Goal: Information Seeking & Learning: Learn about a topic

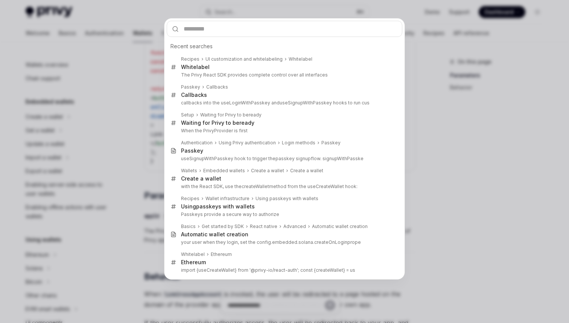
scroll to position [419, 0]
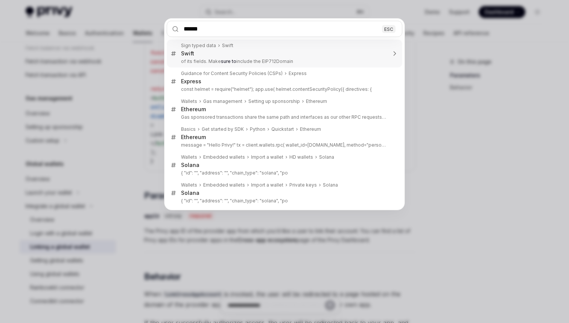
type input "*******"
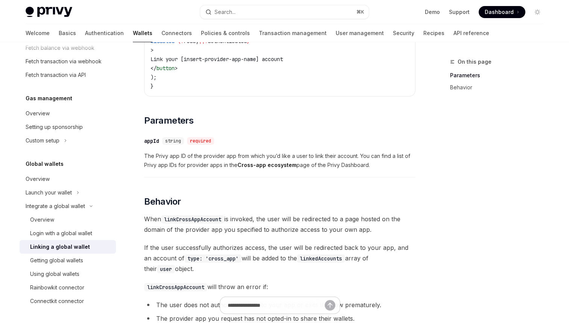
scroll to position [350, 0]
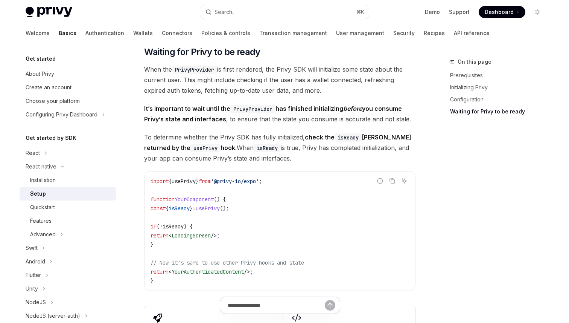
scroll to position [545, 0]
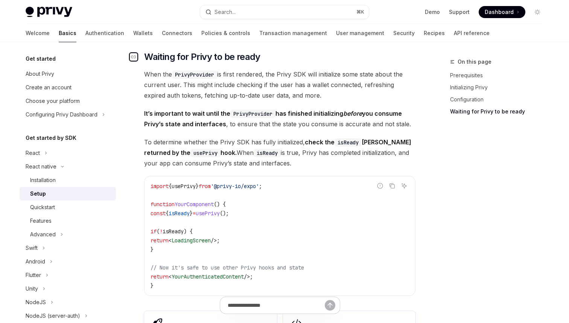
click at [137, 60] on div "Navigate to header" at bounding box center [133, 56] width 9 height 9
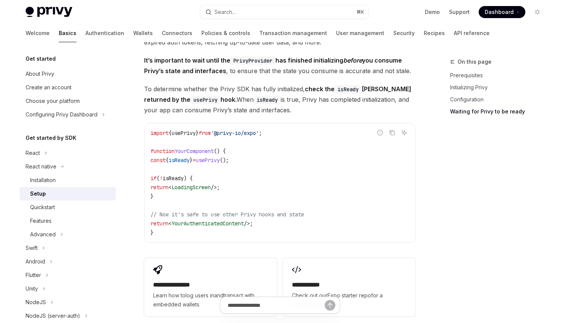
scroll to position [591, 0]
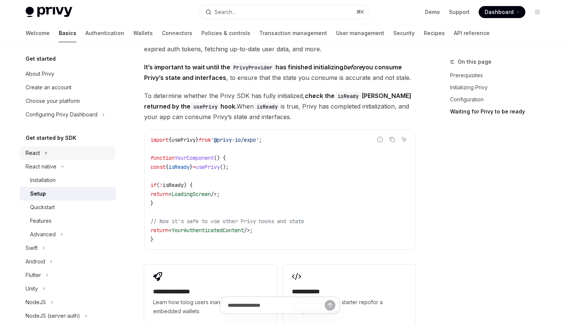
click at [44, 156] on icon at bounding box center [45, 152] width 3 height 9
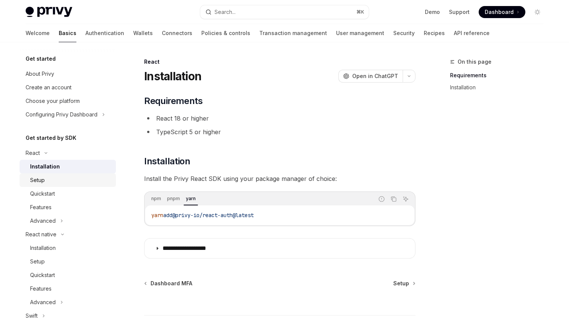
click at [49, 183] on div "Setup" at bounding box center [70, 179] width 81 height 9
type textarea "*"
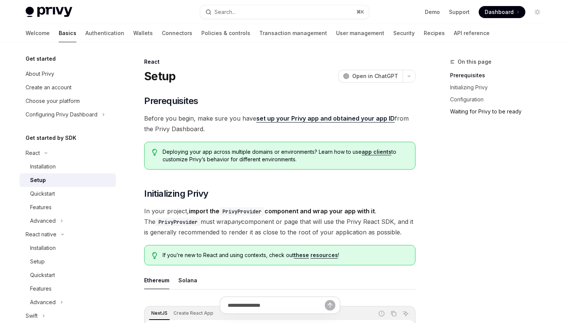
click at [499, 106] on link "Waiting for Privy to be ready" at bounding box center [499, 111] width 99 height 12
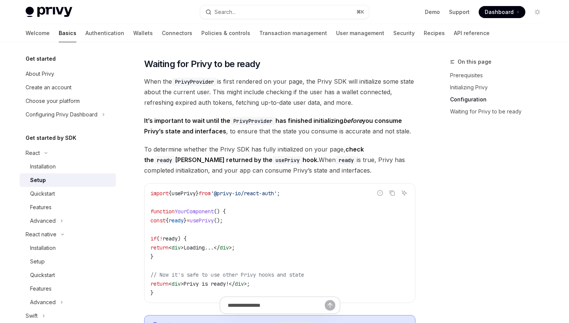
scroll to position [706, 0]
click at [134, 62] on icon "Navigate to header" at bounding box center [133, 63] width 5 height 5
click at [274, 14] on button "Search... ⌘ K" at bounding box center [284, 12] width 169 height 14
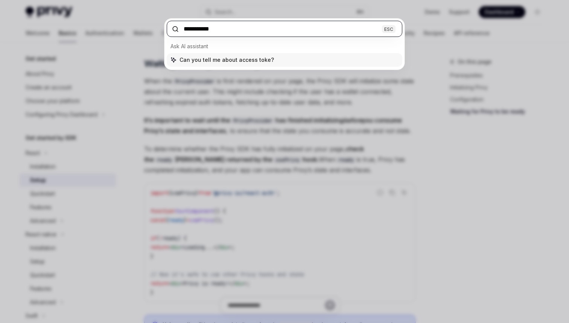
type input "**********"
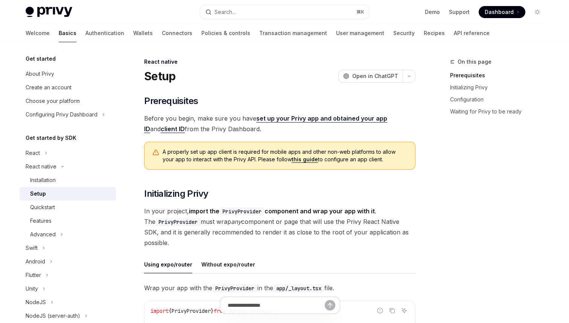
type textarea "*"
click at [257, 12] on button "Search... ⌘ K" at bounding box center [284, 12] width 169 height 14
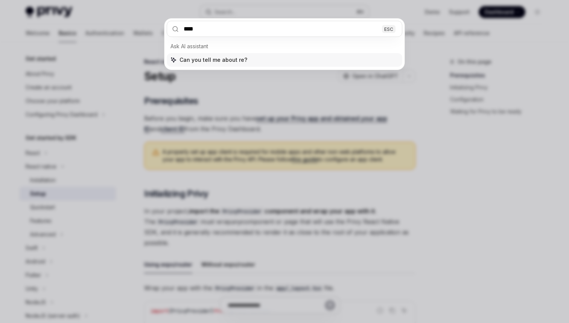
type input "*****"
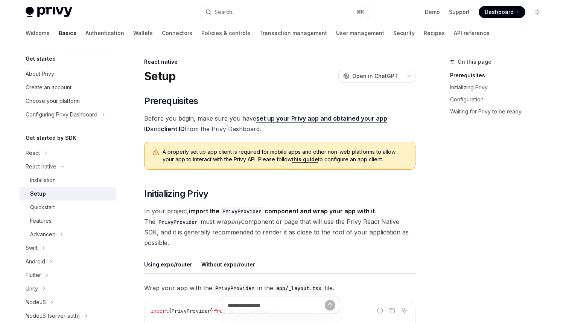
type textarea "*"
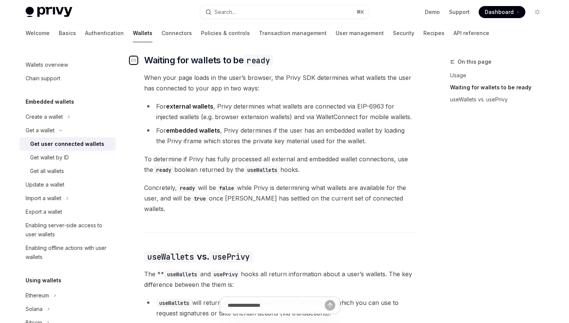
click at [132, 62] on icon "Navigate to header" at bounding box center [133, 60] width 5 height 5
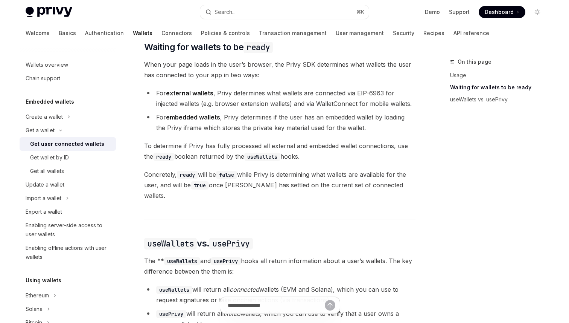
scroll to position [443, 0]
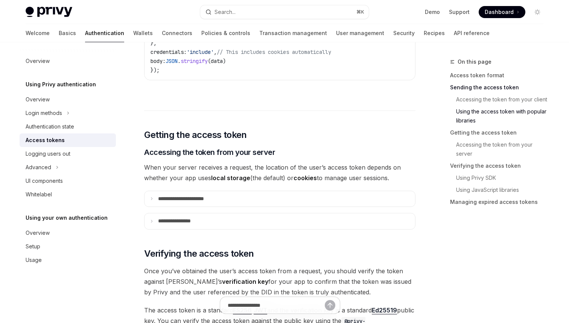
scroll to position [902, 0]
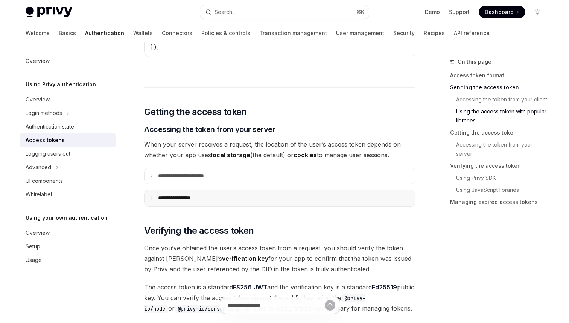
click at [214, 194] on summary "**********" at bounding box center [280, 198] width 271 height 16
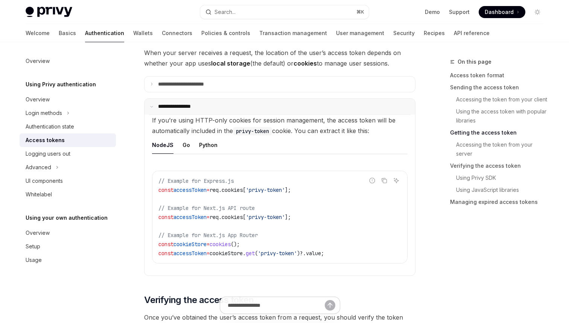
scroll to position [999, 0]
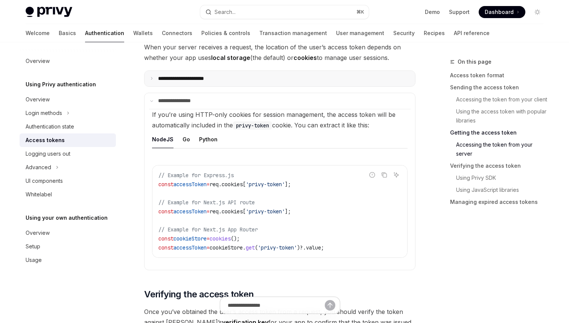
click at [235, 72] on summary "**********" at bounding box center [280, 79] width 271 height 16
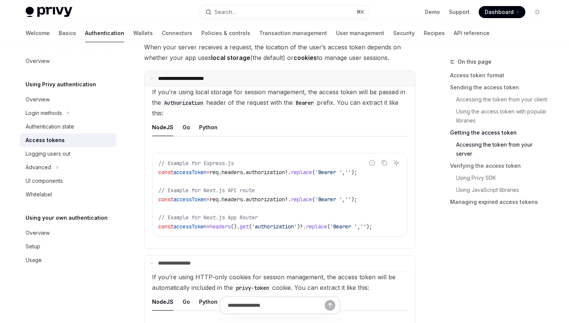
click at [235, 72] on summary "**********" at bounding box center [280, 79] width 271 height 16
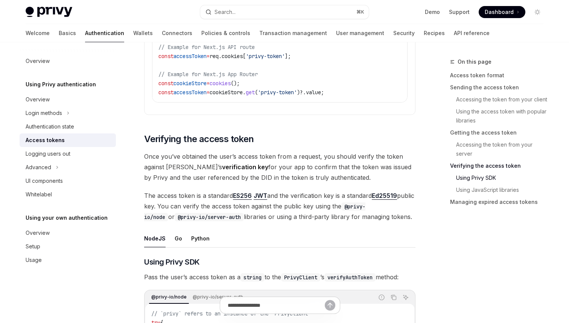
scroll to position [1228, 0]
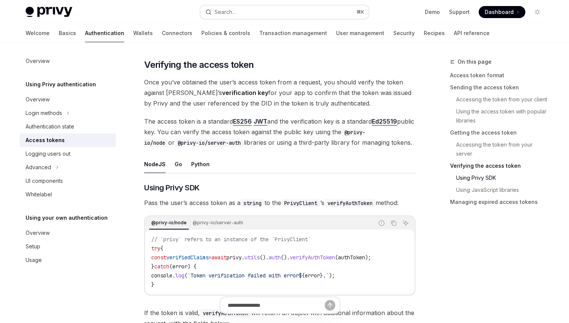
click at [266, 10] on button "Search... ⌘ K" at bounding box center [284, 12] width 169 height 14
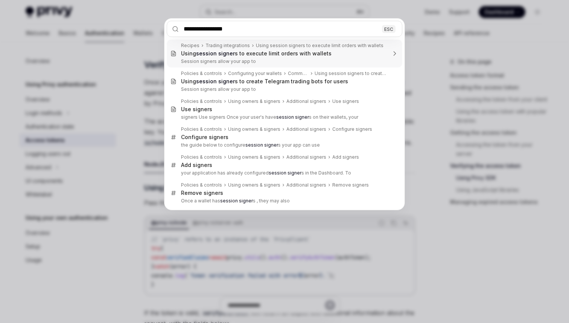
type input "**********"
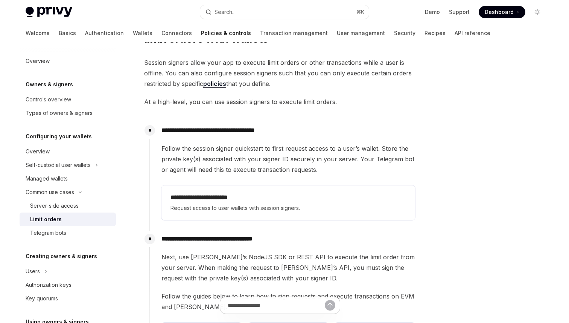
scroll to position [3, 0]
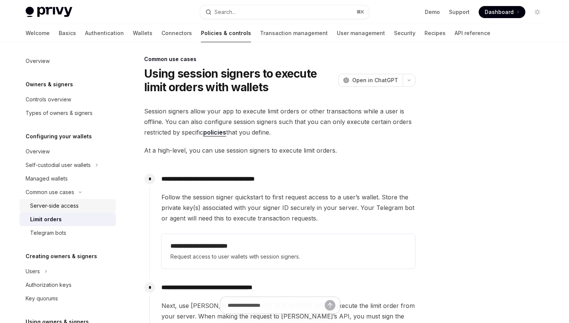
click at [82, 206] on div "Server-side access" at bounding box center [70, 205] width 81 height 9
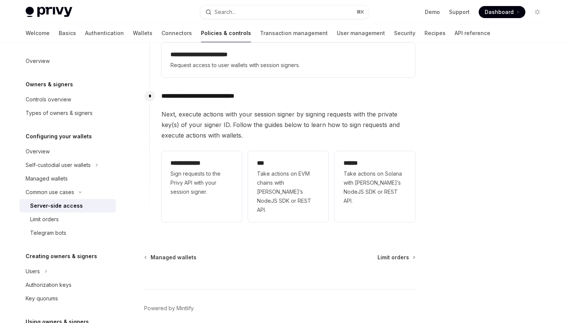
scroll to position [222, 0]
click at [87, 181] on div "Managed wallets" at bounding box center [69, 178] width 86 height 9
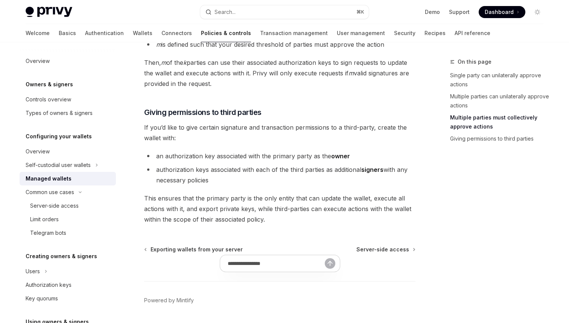
scroll to position [363, 0]
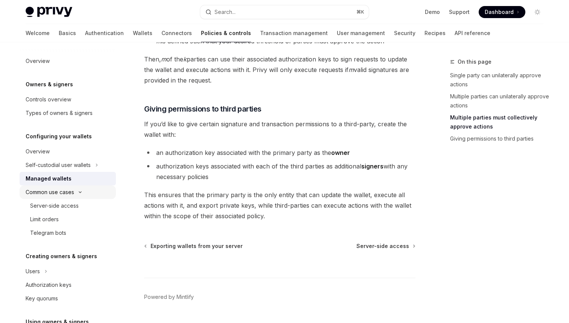
click at [81, 191] on icon at bounding box center [80, 191] width 9 height 3
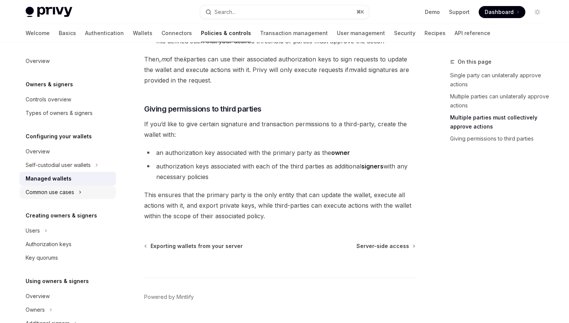
click at [81, 194] on icon at bounding box center [80, 191] width 3 height 9
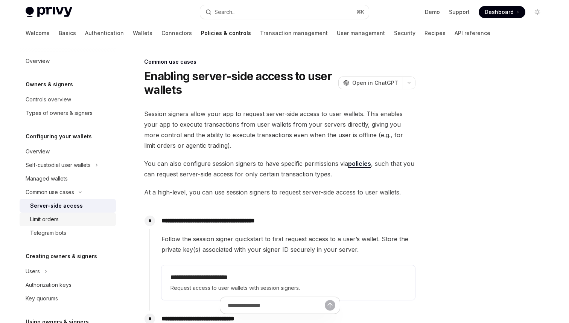
click at [75, 219] on div "Limit orders" at bounding box center [70, 219] width 81 height 9
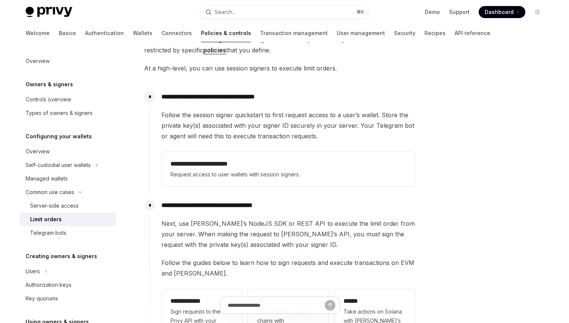
scroll to position [85, 0]
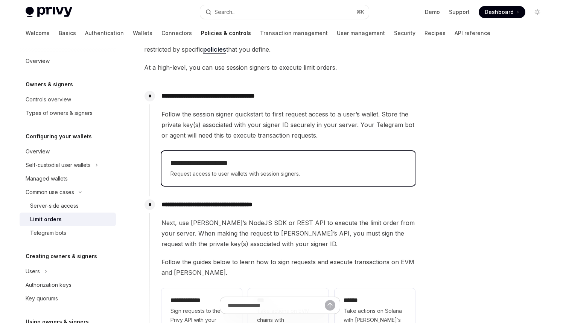
click at [202, 168] on div "**********" at bounding box center [289, 168] width 236 height 20
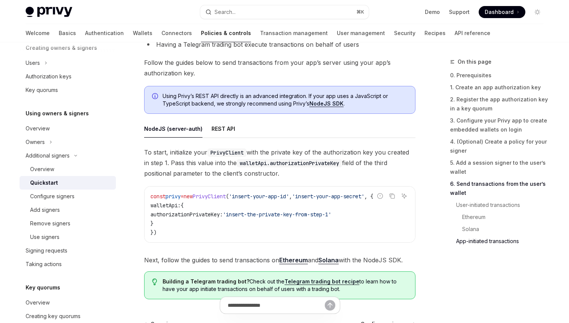
scroll to position [1948, 0]
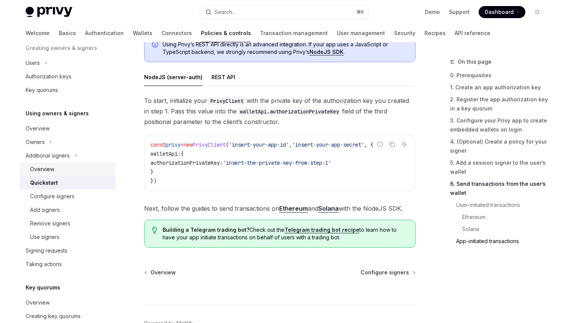
click at [51, 166] on div "Overview" at bounding box center [42, 168] width 24 height 9
type textarea "*"
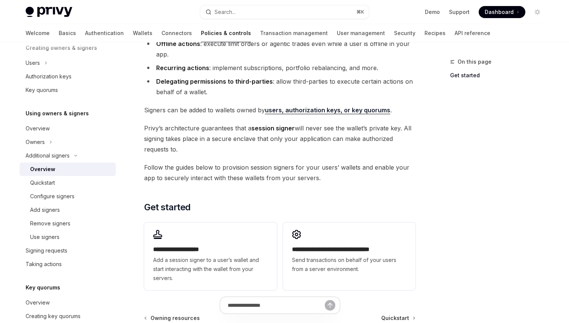
scroll to position [108, 0]
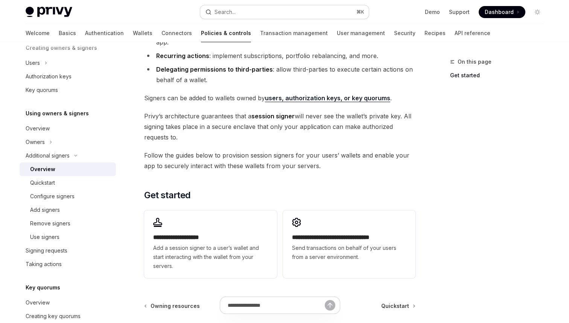
click at [234, 13] on div "Search..." at bounding box center [225, 12] width 21 height 9
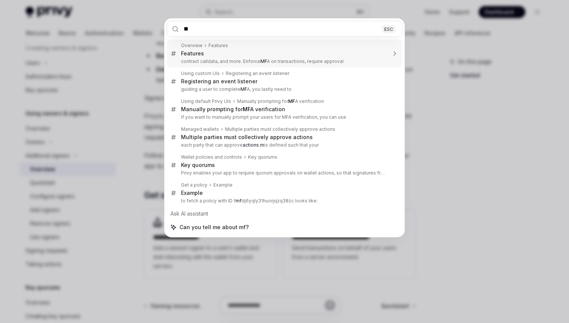
type input "***"
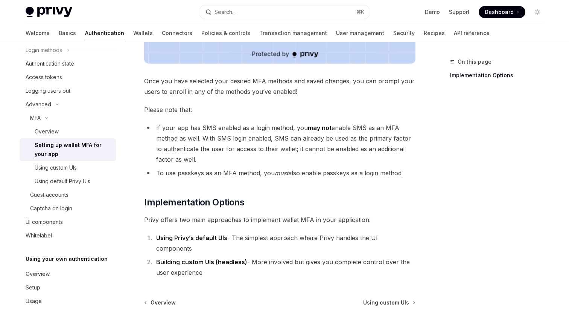
scroll to position [280, 0]
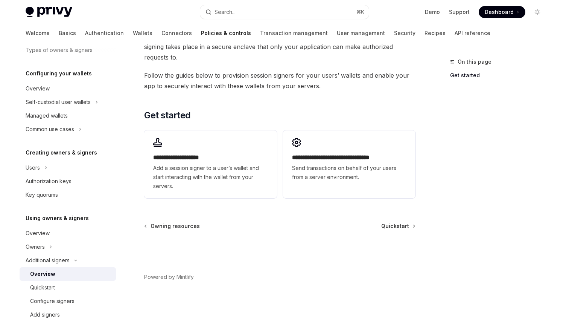
scroll to position [208, 0]
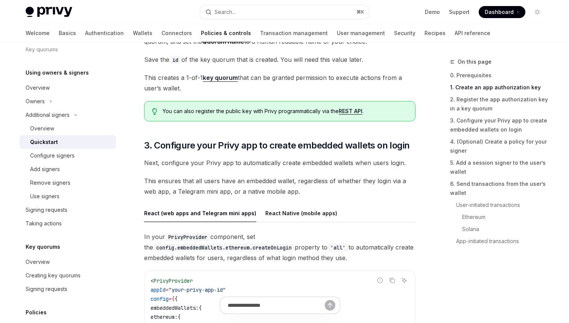
type textarea "*"
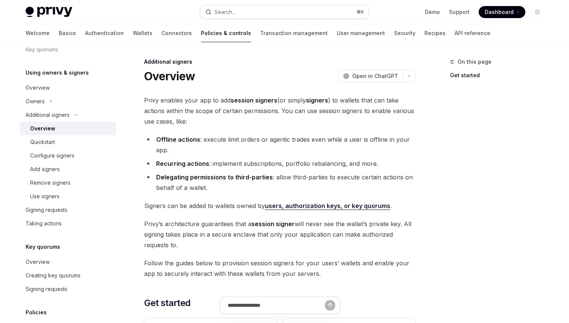
click at [234, 8] on div "Search..." at bounding box center [225, 12] width 21 height 9
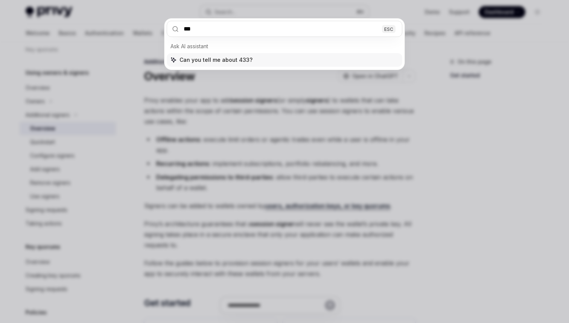
type input "****"
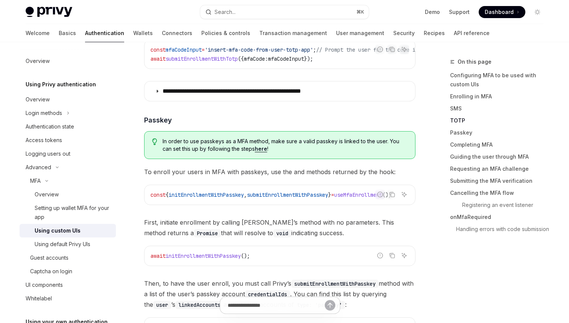
scroll to position [1346, 0]
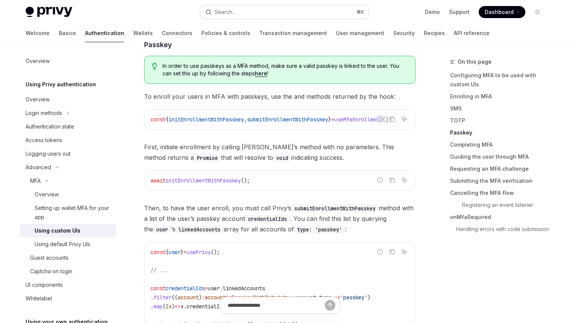
click at [239, 10] on button "Search... ⌘ K" at bounding box center [284, 12] width 169 height 14
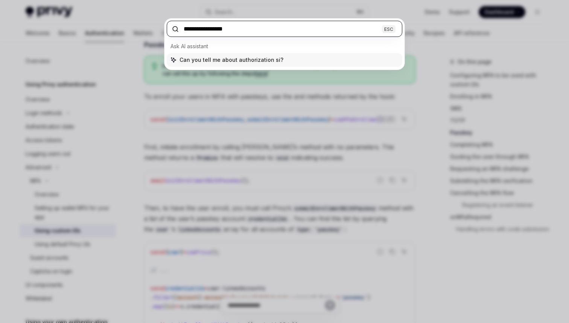
type input "**********"
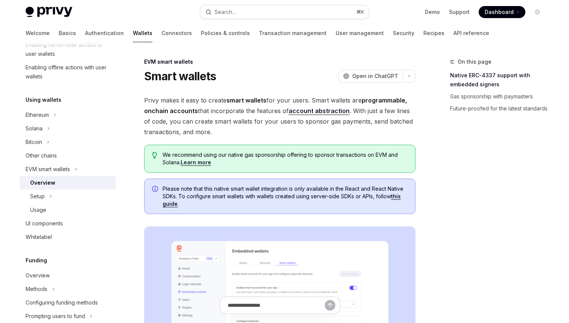
click at [269, 11] on button "Search... ⌘ K" at bounding box center [284, 12] width 169 height 14
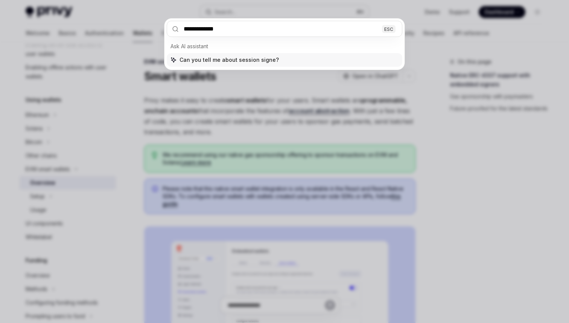
type input "**********"
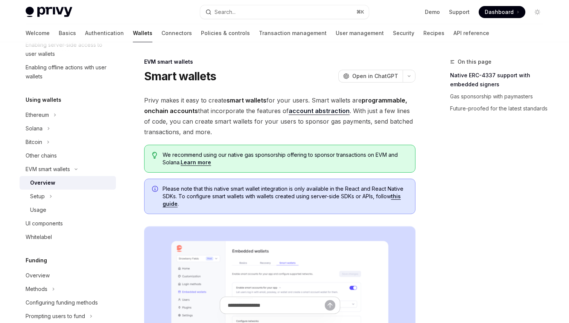
scroll to position [42, 0]
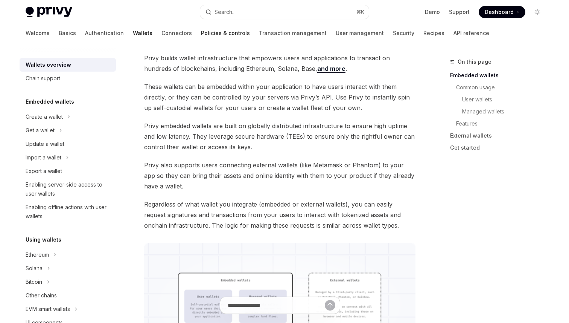
click at [205, 32] on link "Policies & controls" at bounding box center [225, 33] width 49 height 18
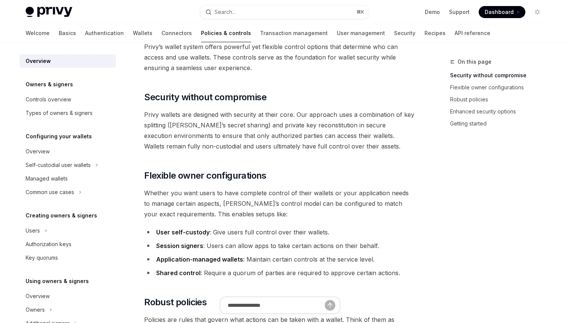
click at [96, 40] on div "Welcome Basics Authentication Wallets Connectors Policies & controls Transactio…" at bounding box center [258, 33] width 465 height 18
click at [133, 34] on link "Wallets" at bounding box center [143, 33] width 20 height 18
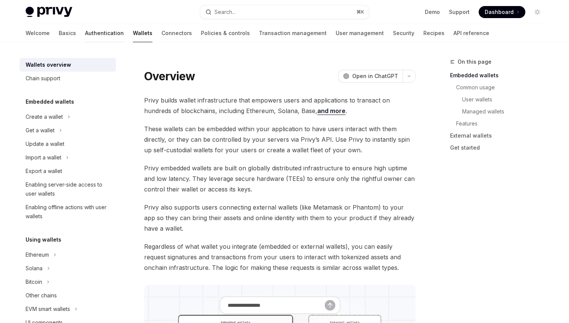
click at [85, 31] on link "Authentication" at bounding box center [104, 33] width 39 height 18
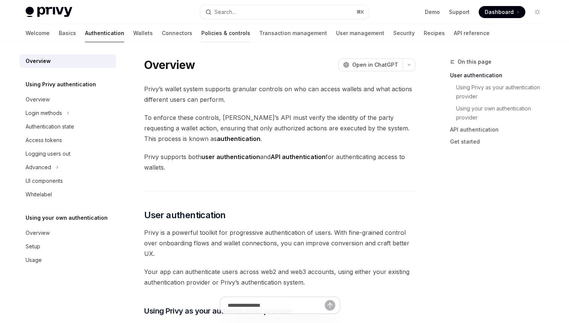
click at [201, 38] on link "Policies & controls" at bounding box center [225, 33] width 49 height 18
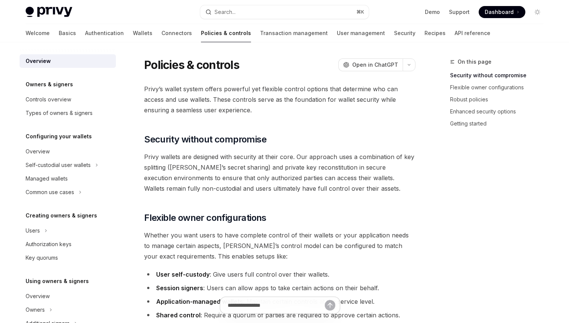
type textarea "*"
click at [273, 13] on button "Search... ⌘ K" at bounding box center [284, 12] width 169 height 14
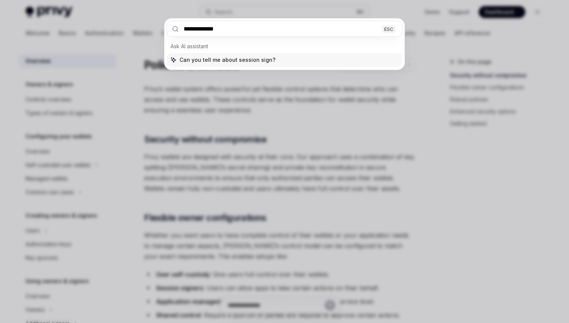
type input "**********"
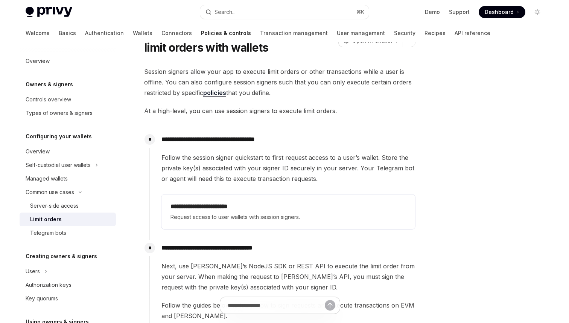
scroll to position [38, 0]
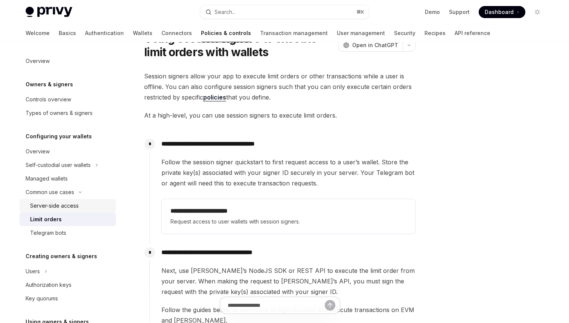
click at [69, 205] on div "Server-side access" at bounding box center [54, 205] width 49 height 9
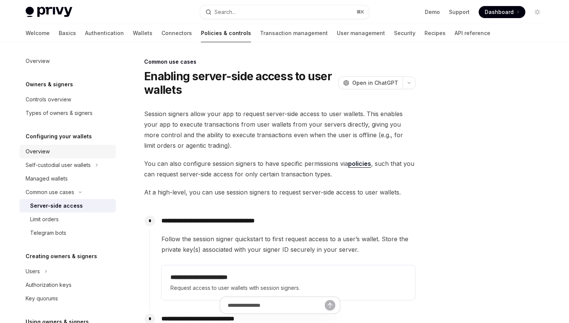
click at [53, 154] on div "Overview" at bounding box center [69, 151] width 86 height 9
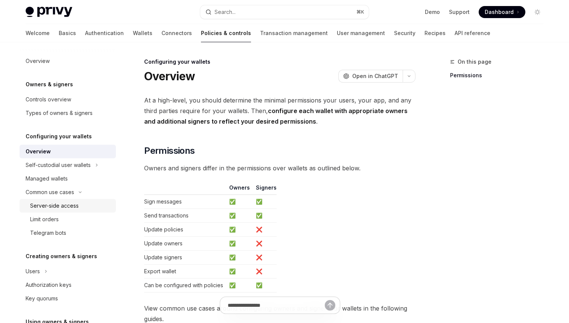
click at [69, 204] on div "Server-side access" at bounding box center [54, 205] width 49 height 9
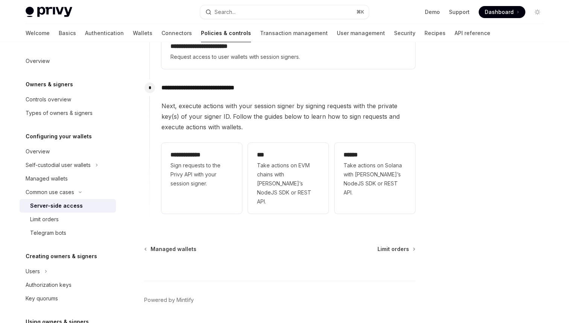
scroll to position [227, 0]
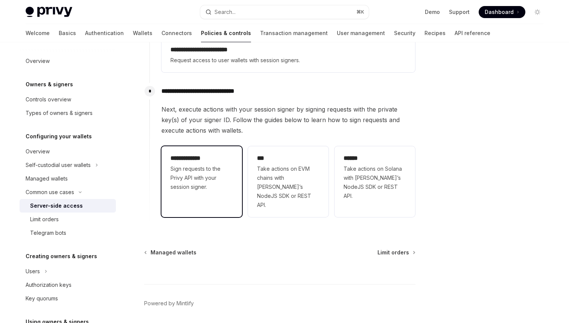
click at [205, 166] on span "Sign requests to the Privy API with your session signer." at bounding box center [202, 177] width 62 height 27
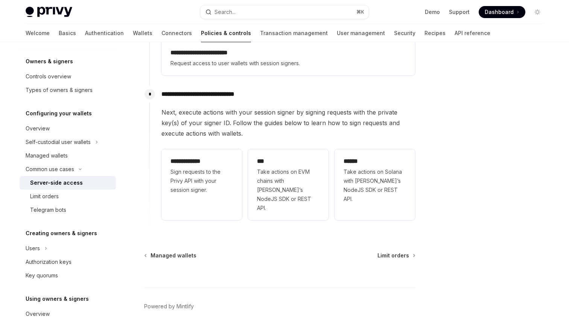
scroll to position [227, 0]
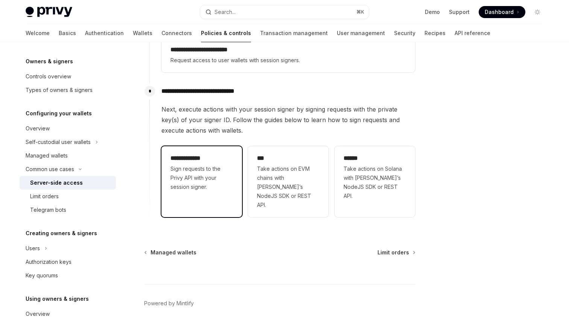
click at [209, 179] on span "Sign requests to the Privy API with your session signer." at bounding box center [202, 177] width 62 height 27
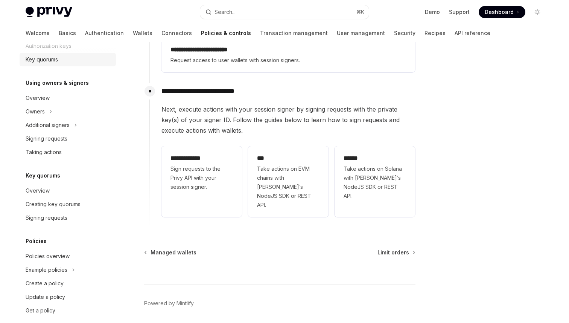
scroll to position [248, 0]
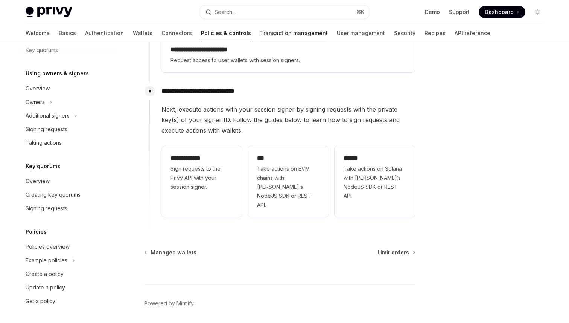
click at [260, 37] on link "Transaction management" at bounding box center [294, 33] width 68 height 18
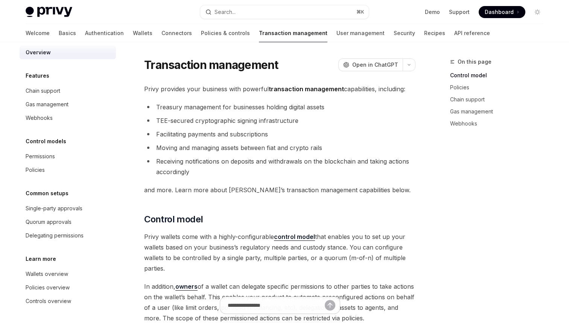
scroll to position [9, 0]
click at [161, 33] on link "Connectors" at bounding box center [176, 33] width 30 height 18
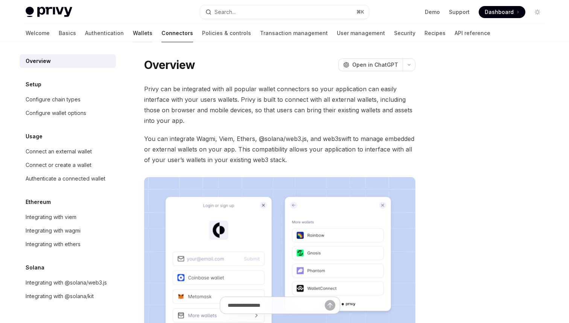
click at [133, 29] on link "Wallets" at bounding box center [143, 33] width 20 height 18
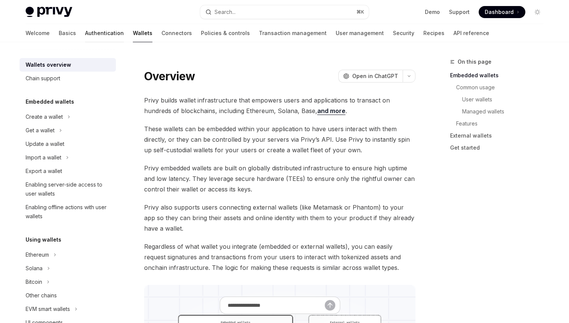
click at [85, 32] on link "Authentication" at bounding box center [104, 33] width 39 height 18
type textarea "*"
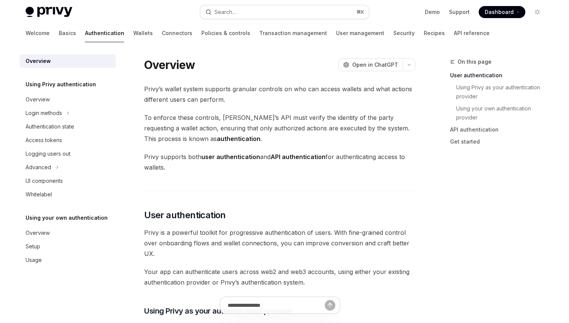
click at [240, 14] on button "Search... ⌘ K" at bounding box center [284, 12] width 169 height 14
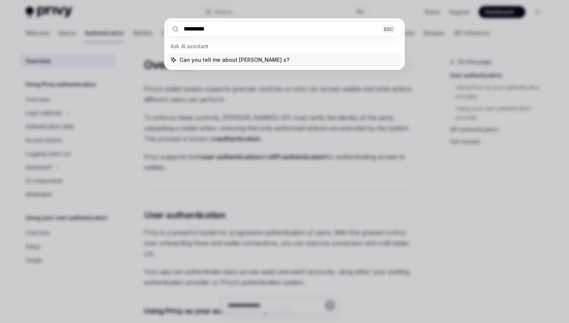
type input "*******"
type input "**********"
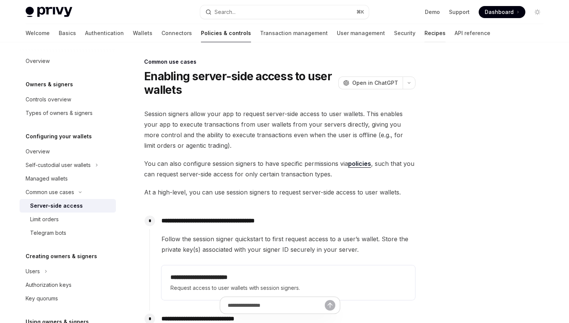
click at [425, 34] on link "Recipes" at bounding box center [435, 33] width 21 height 18
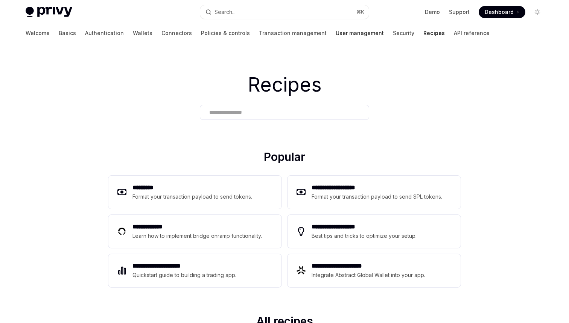
click at [336, 29] on link "User management" at bounding box center [360, 33] width 48 height 18
type textarea "*"
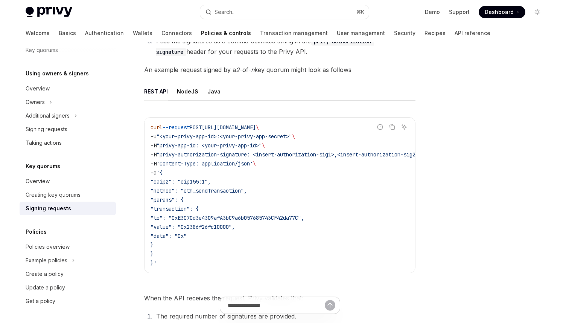
scroll to position [94, 0]
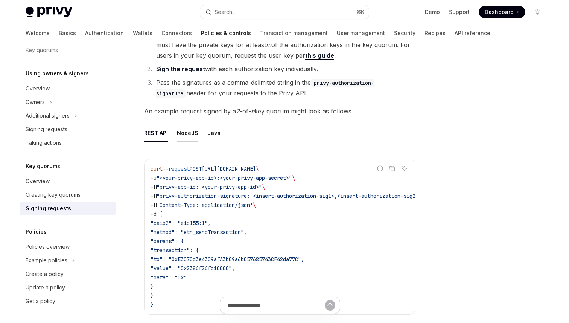
click at [186, 130] on button "NodeJS" at bounding box center [187, 133] width 21 height 18
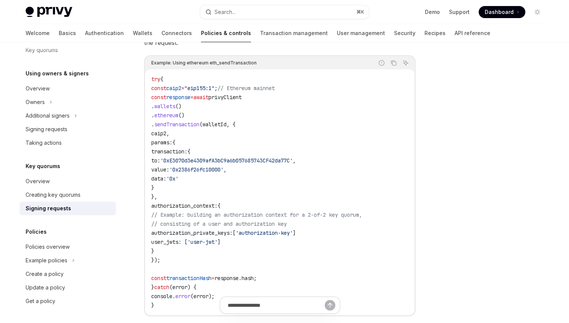
scroll to position [261, 0]
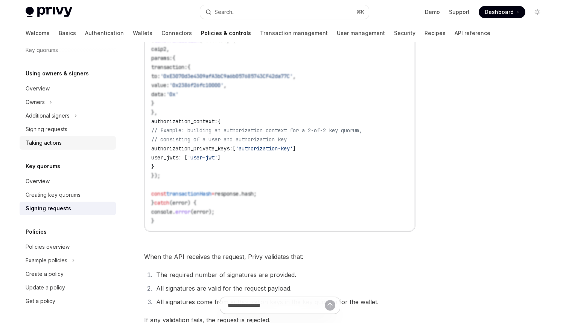
click at [64, 149] on link "Taking actions" at bounding box center [68, 143] width 96 height 14
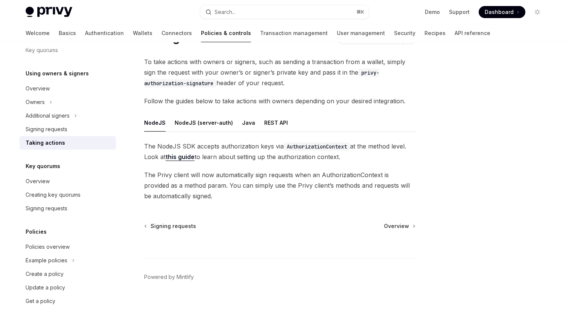
scroll to position [38, 0]
click at [180, 125] on button "NodeJS (server-auth)" at bounding box center [204, 123] width 58 height 18
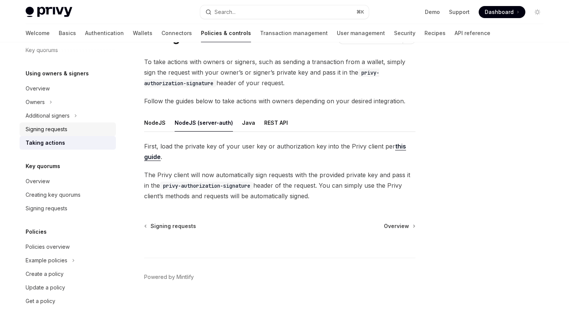
click at [52, 124] on link "Signing requests" at bounding box center [68, 129] width 96 height 14
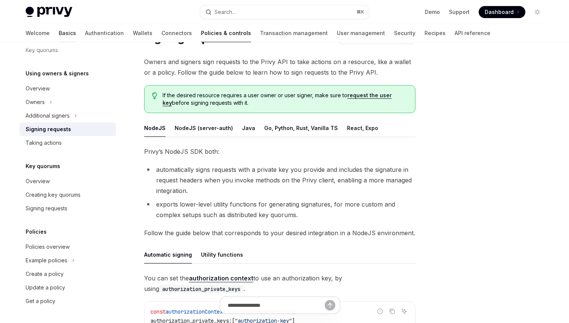
click at [59, 34] on link "Basics" at bounding box center [67, 33] width 17 height 18
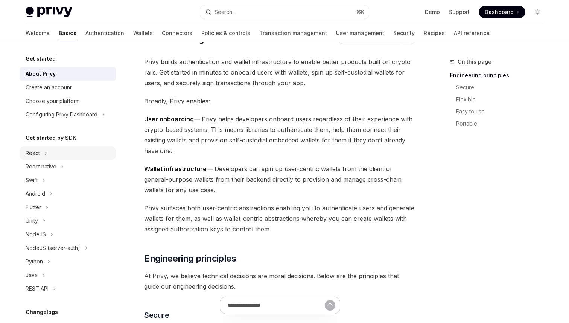
click at [54, 152] on button "React" at bounding box center [68, 153] width 96 height 14
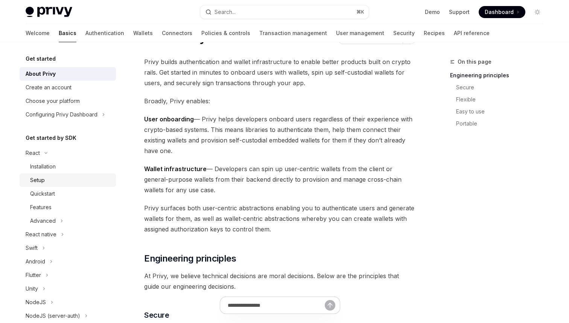
click at [49, 176] on div "Setup" at bounding box center [70, 179] width 81 height 9
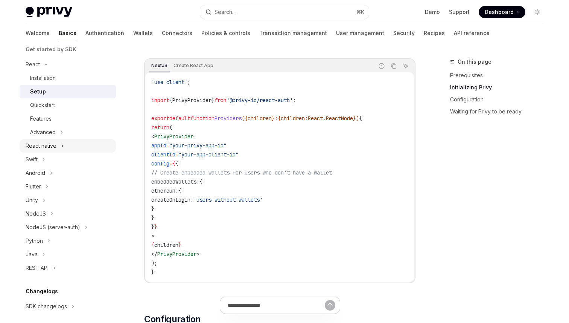
scroll to position [90, 0]
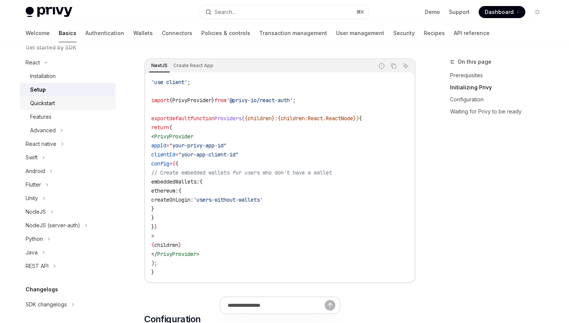
click at [49, 102] on div "Quickstart" at bounding box center [42, 103] width 25 height 9
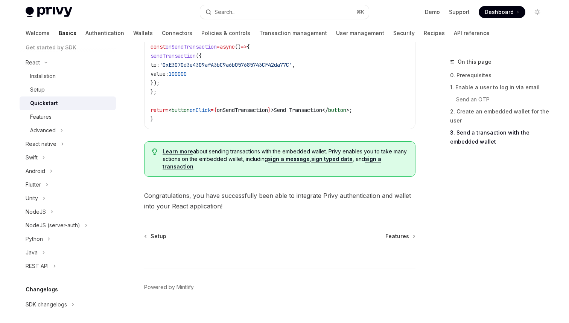
scroll to position [781, 0]
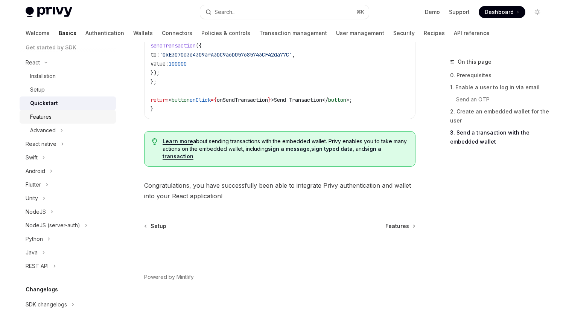
click at [59, 110] on link "Features" at bounding box center [68, 117] width 96 height 14
click at [58, 126] on button "Advanced" at bounding box center [68, 130] width 96 height 14
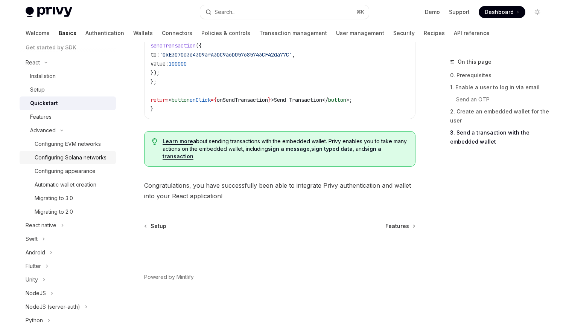
click at [65, 164] on link "Configuring Solana networks" at bounding box center [68, 158] width 96 height 14
click at [56, 116] on div "Features" at bounding box center [70, 116] width 81 height 9
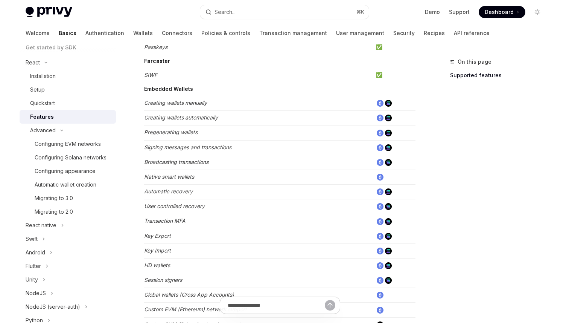
scroll to position [300, 0]
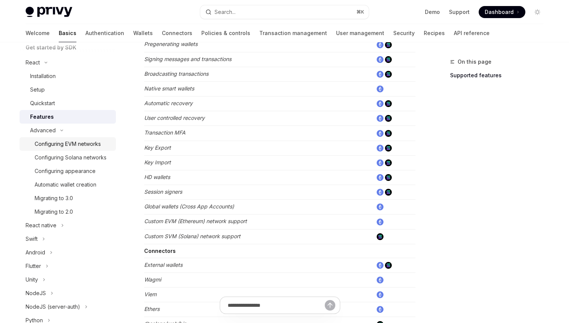
click at [66, 145] on div "Configuring EVM networks" at bounding box center [68, 143] width 66 height 9
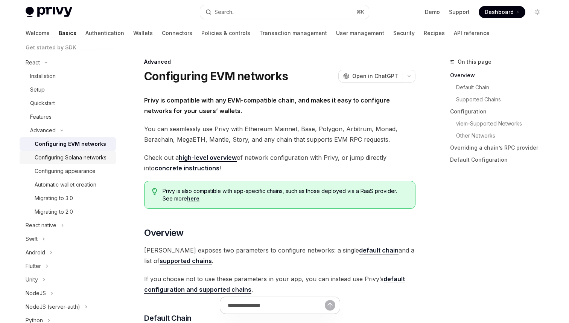
click at [71, 152] on link "Configuring Solana networks" at bounding box center [68, 158] width 96 height 14
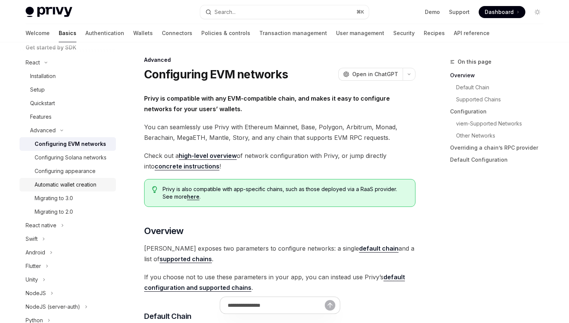
click at [75, 186] on div "Automatic wallet creation" at bounding box center [66, 184] width 62 height 9
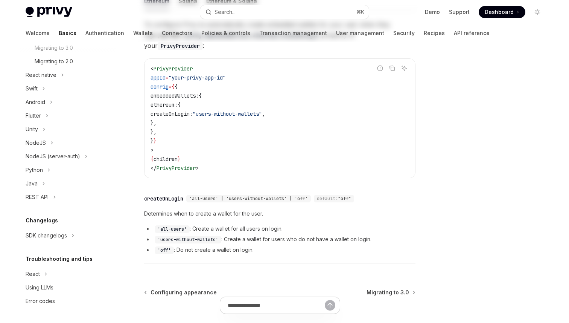
scroll to position [270, 0]
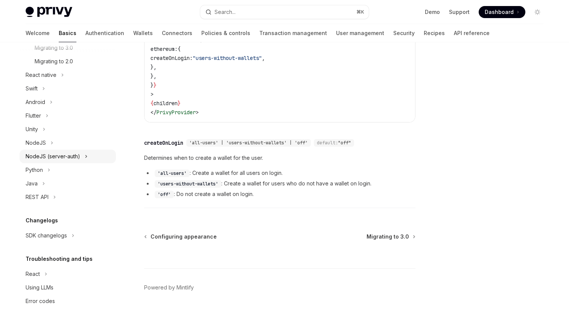
click at [75, 160] on div "NodeJS (server-auth)" at bounding box center [53, 156] width 55 height 9
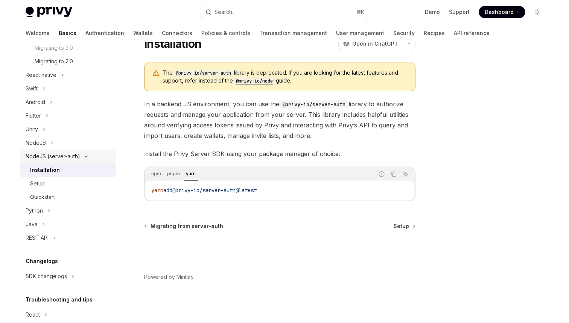
scroll to position [32, 0]
click at [62, 182] on div "Setup" at bounding box center [70, 183] width 81 height 9
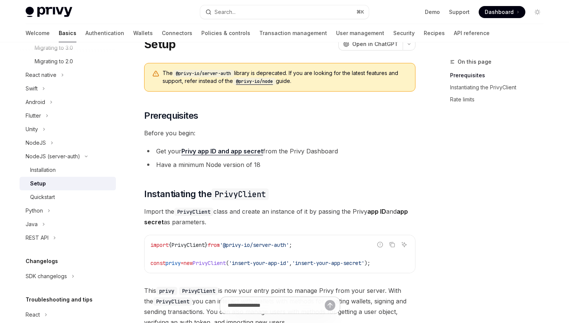
click at [67, 177] on link "Setup" at bounding box center [68, 184] width 96 height 14
click at [59, 142] on button "NodeJS" at bounding box center [68, 143] width 96 height 14
type textarea "*"
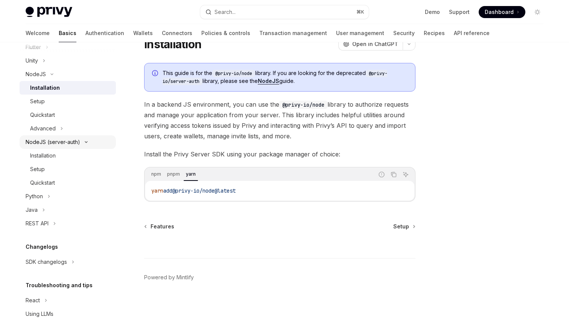
scroll to position [335, 0]
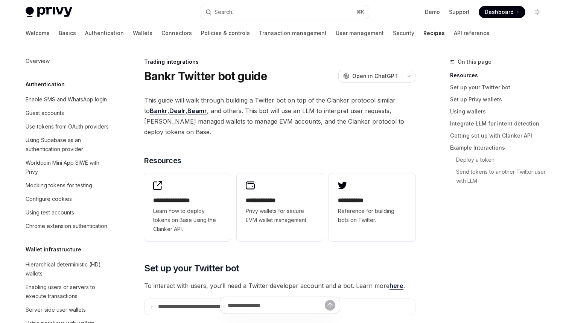
scroll to position [619, 0]
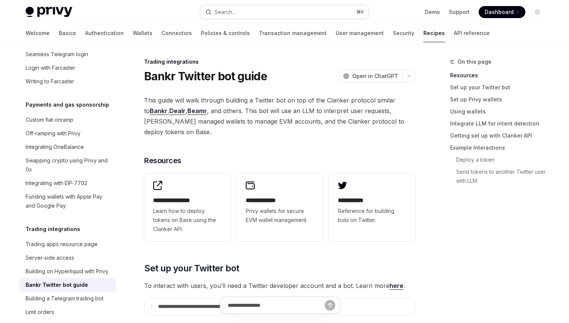
click at [284, 16] on button "Search... ⌘ K" at bounding box center [284, 12] width 169 height 14
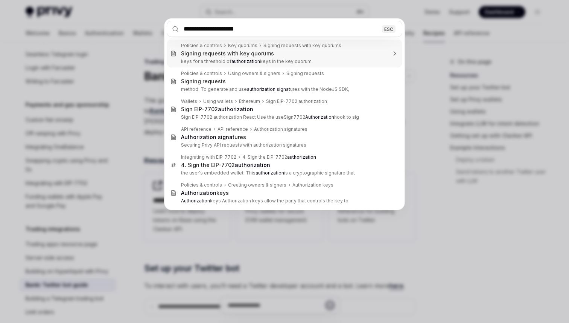
type input "**********"
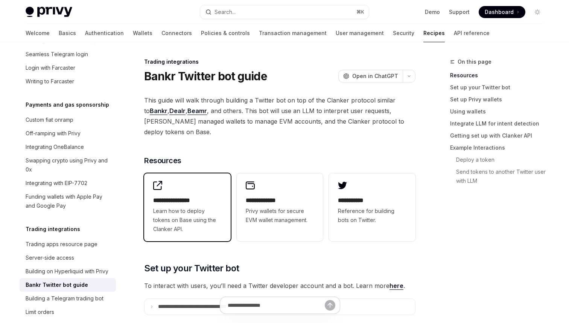
type textarea "*"
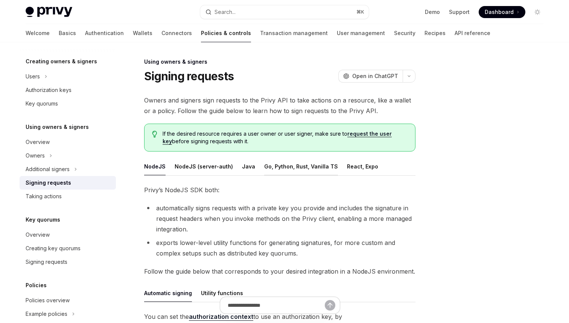
click at [310, 172] on button "Go, Python, Rust, Vanilla TS" at bounding box center [301, 166] width 74 height 18
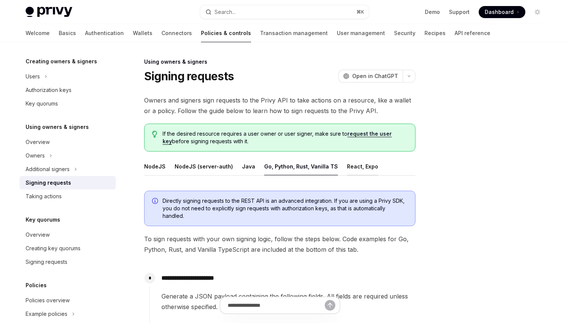
click at [355, 161] on button "React, Expo" at bounding box center [362, 166] width 31 height 18
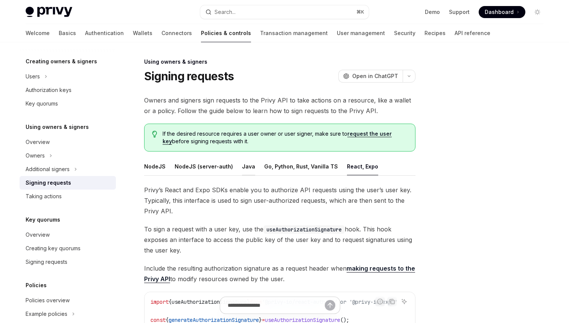
click at [242, 166] on button "Java" at bounding box center [248, 166] width 13 height 18
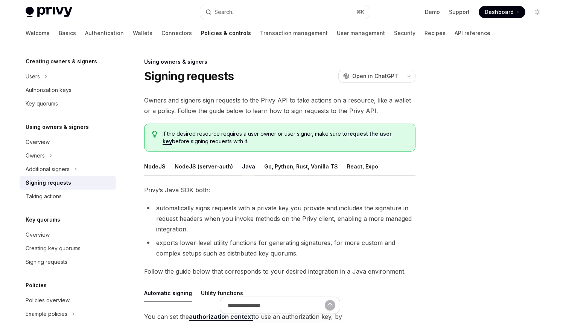
click at [286, 170] on button "Go, Python, Rust, Vanilla TS" at bounding box center [301, 166] width 74 height 18
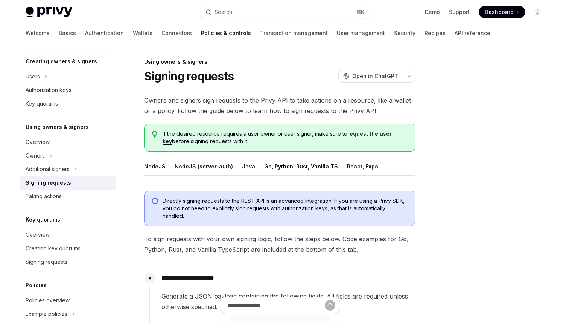
click at [146, 169] on button "NodeJS" at bounding box center [154, 166] width 21 height 18
type textarea "*"
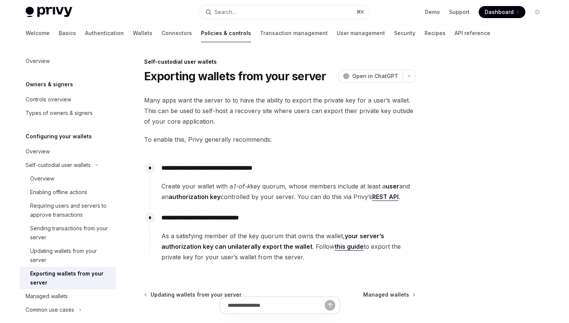
scroll to position [69, 0]
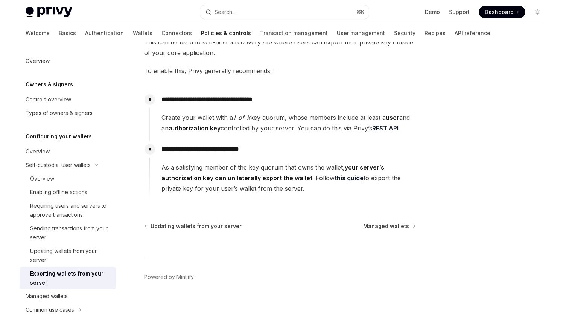
type textarea "*"
click at [234, 20] on div "Privy Docs home page Search... ⌘ K Demo Support Dashboard Dashboard Search..." at bounding box center [285, 12] width 518 height 24
click at [245, 13] on button "Search... ⌘ K" at bounding box center [284, 12] width 169 height 14
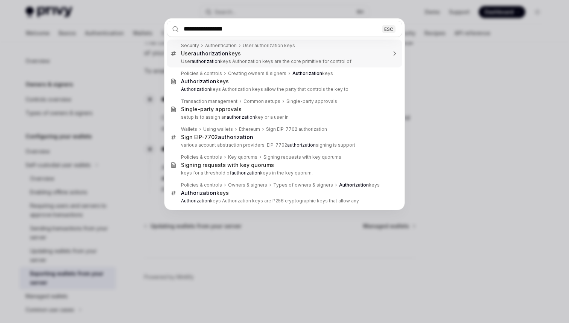
type input "**********"
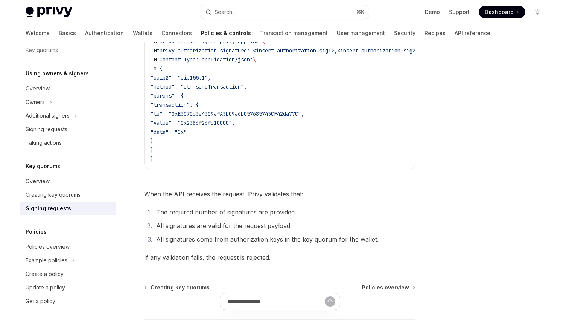
scroll to position [304, 0]
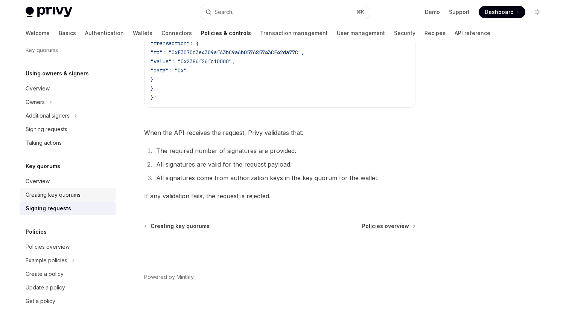
click at [73, 195] on div "Creating key quorums" at bounding box center [53, 194] width 55 height 9
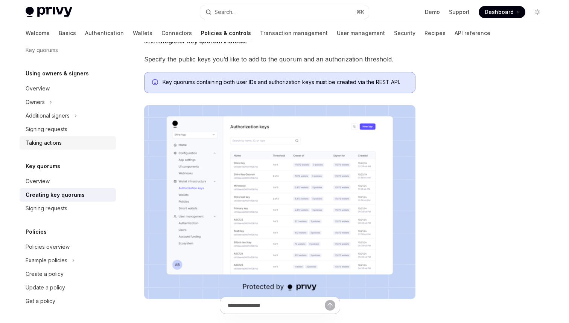
click at [57, 139] on div "Taking actions" at bounding box center [44, 142] width 36 height 9
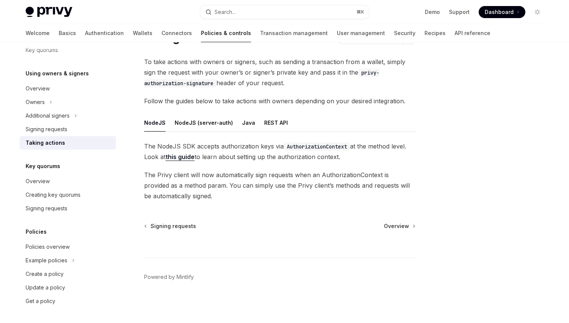
scroll to position [38, 0]
click at [65, 126] on div "Signing requests" at bounding box center [47, 129] width 42 height 9
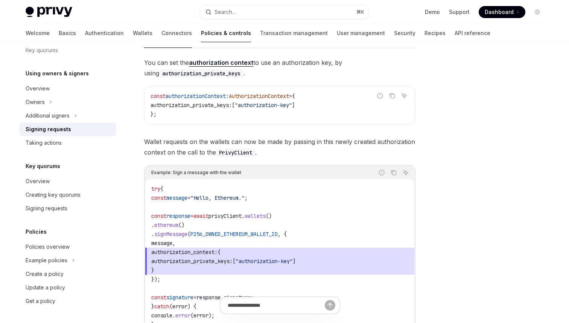
scroll to position [236, 0]
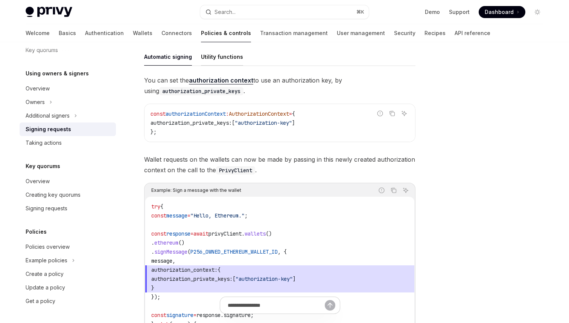
click at [221, 61] on button "Utility functions" at bounding box center [222, 57] width 42 height 18
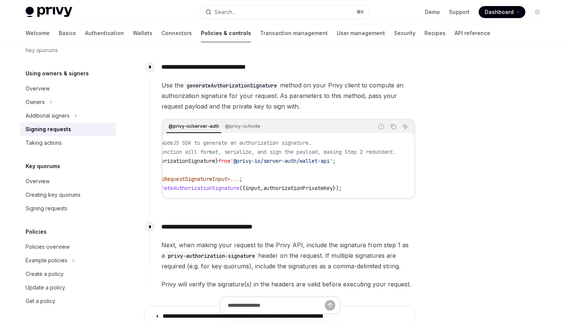
scroll to position [471, 0]
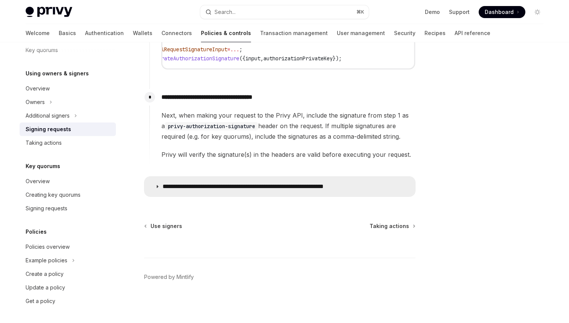
click at [262, 189] on p "**********" at bounding box center [267, 187] width 209 height 8
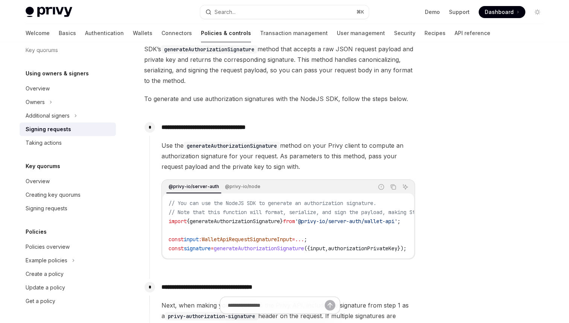
scroll to position [187, 0]
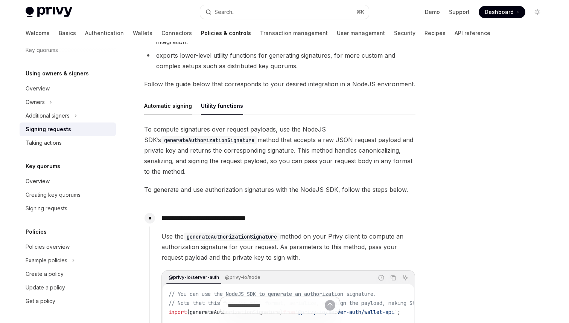
click at [155, 112] on button "Automatic signing" at bounding box center [168, 106] width 48 height 18
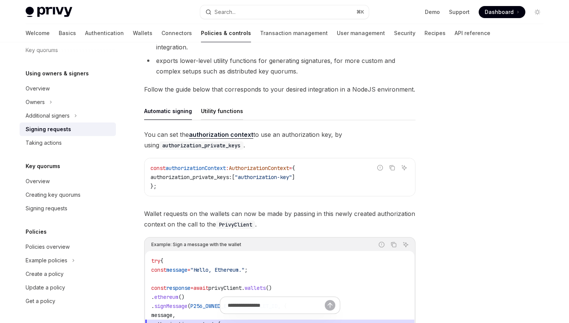
scroll to position [164, 0]
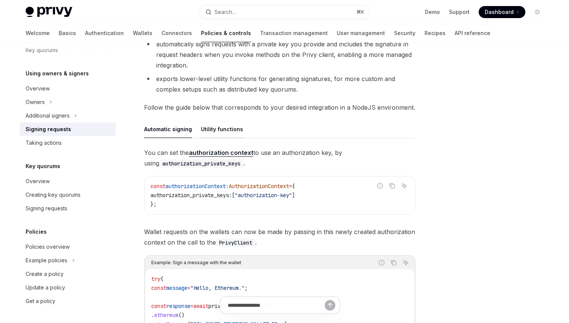
click at [231, 131] on button "Utility functions" at bounding box center [222, 129] width 42 height 18
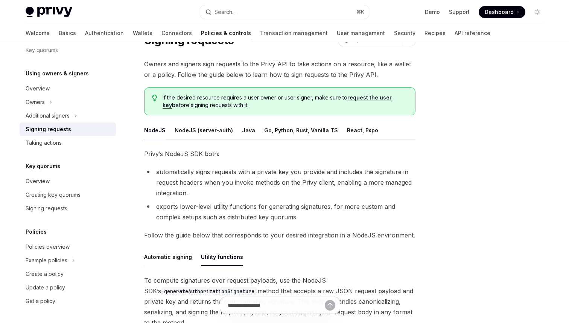
scroll to position [31, 0]
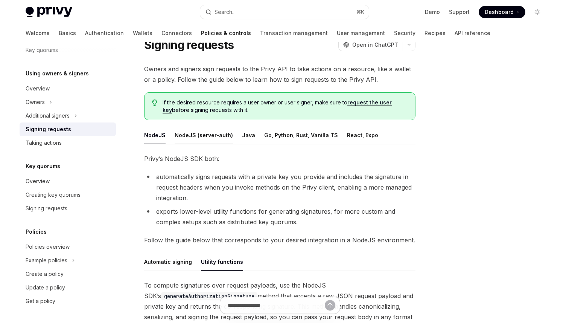
click at [216, 132] on button "NodeJS (server-auth)" at bounding box center [204, 135] width 58 height 18
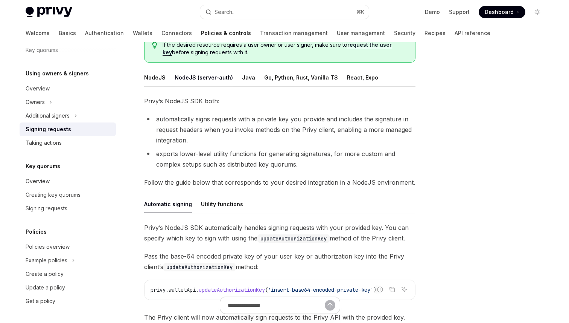
scroll to position [111, 0]
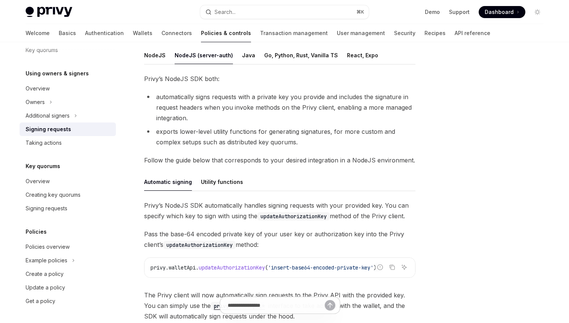
click at [163, 65] on div "NodeJS NodeJS (server-auth) Java Go, Python, Rust, Vanilla TS React, Expo Privy…" at bounding box center [279, 183] width 271 height 275
click at [143, 56] on div "Using owners & signers Signing requests OpenAI Open in ChatGPT OpenAI Open in C…" at bounding box center [210, 194] width 416 height 496
click at [151, 56] on button "NodeJS" at bounding box center [154, 55] width 21 height 18
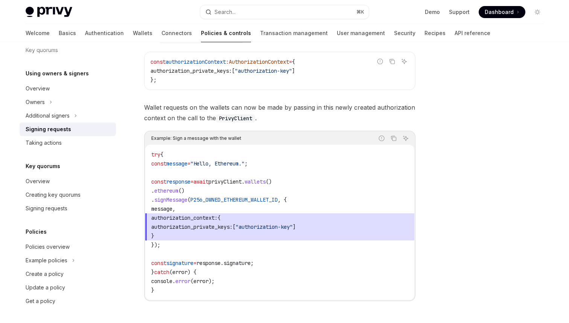
scroll to position [230, 0]
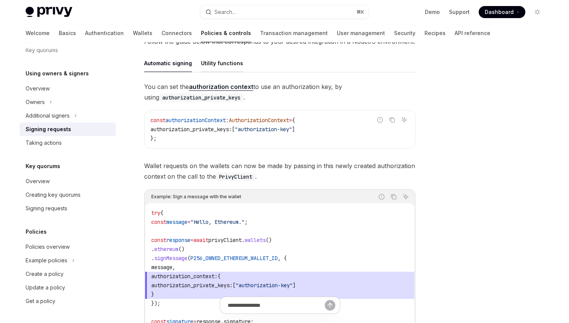
click at [221, 62] on button "Utility functions" at bounding box center [222, 63] width 42 height 18
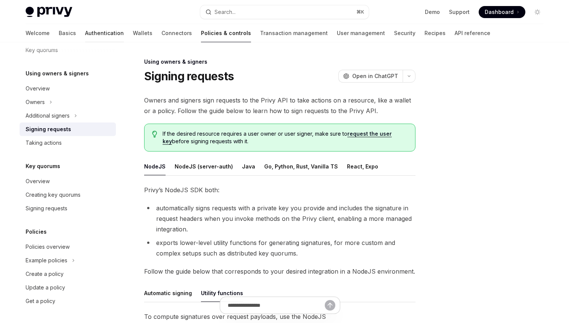
click at [85, 37] on link "Authentication" at bounding box center [104, 33] width 39 height 18
type textarea "*"
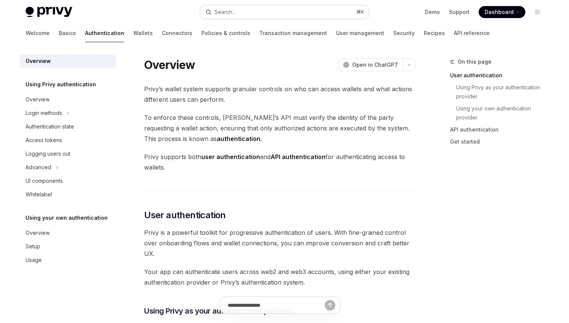
click at [265, 9] on button "Search... ⌘ K" at bounding box center [284, 12] width 169 height 14
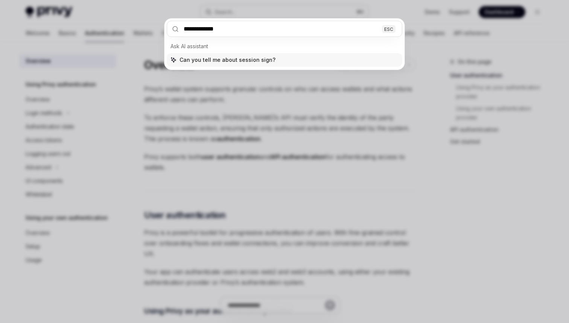
type input "**********"
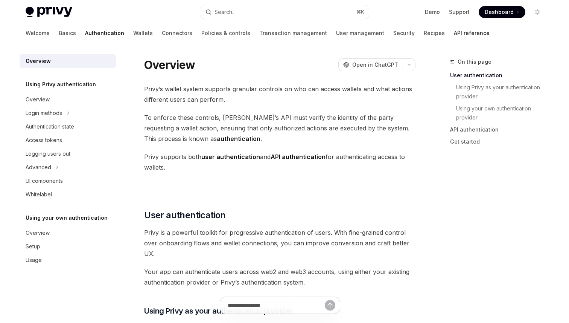
click at [454, 33] on link "API reference" at bounding box center [472, 33] width 36 height 18
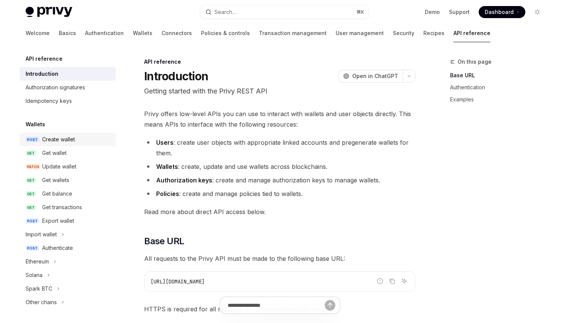
click at [61, 135] on div "Create wallet" at bounding box center [58, 139] width 33 height 9
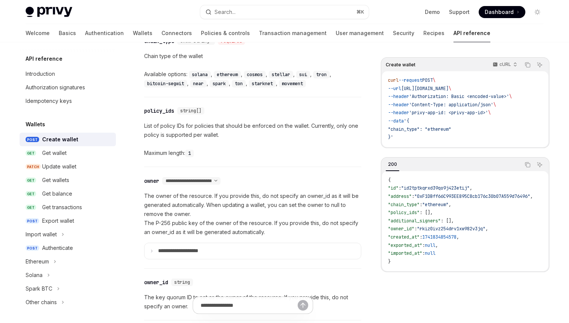
scroll to position [406, 0]
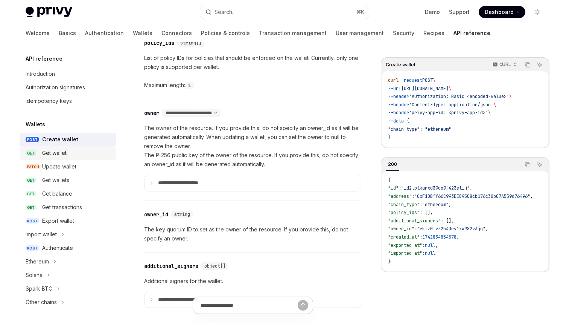
click at [72, 157] on div "Get wallet" at bounding box center [76, 152] width 69 height 9
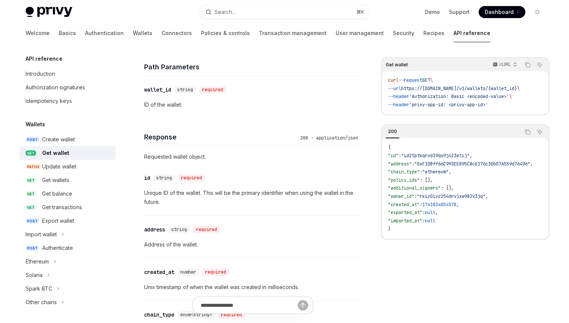
scroll to position [255, 0]
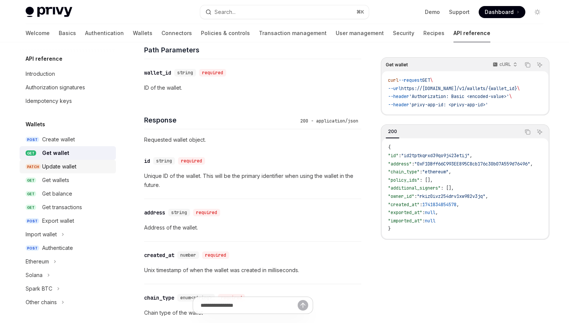
click at [64, 172] on link "PATCH Update wallet" at bounding box center [68, 167] width 96 height 14
type textarea "*"
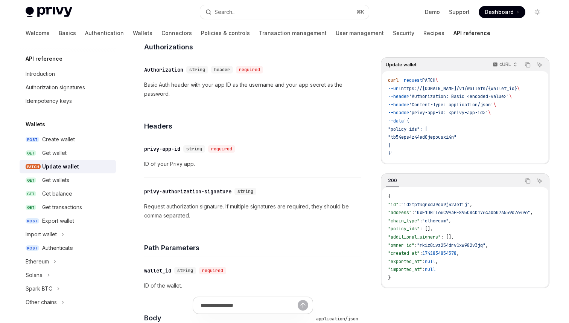
scroll to position [128, 0]
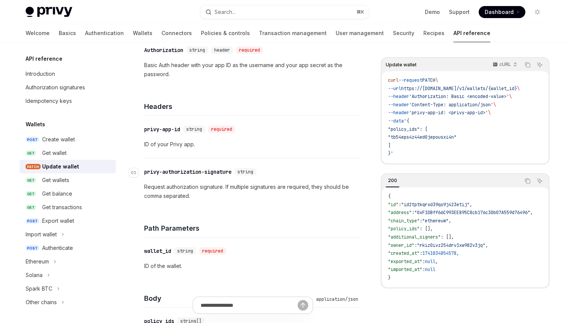
click at [217, 171] on div "privy-authorization-signature" at bounding box center [187, 172] width 87 height 8
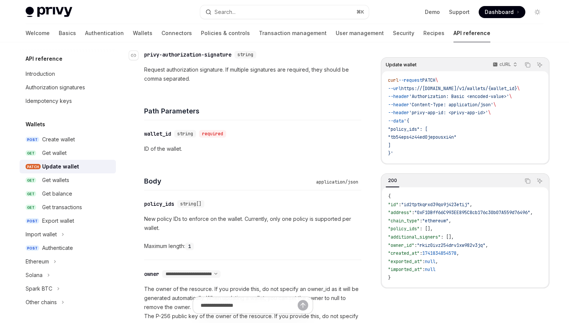
scroll to position [246, 0]
click at [244, 11] on button "Search... ⌘ K" at bounding box center [284, 12] width 169 height 14
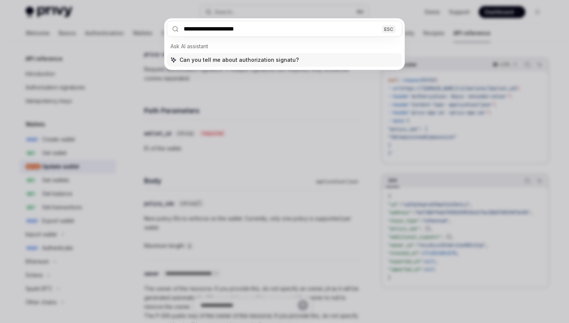
type input "**********"
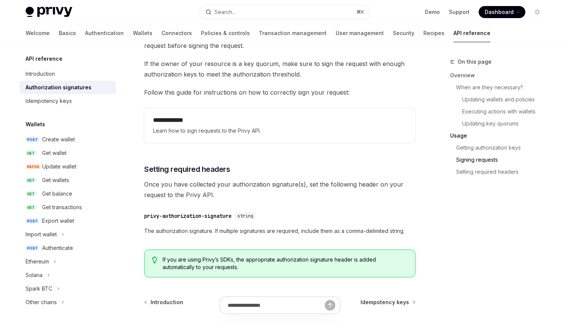
scroll to position [1264, 0]
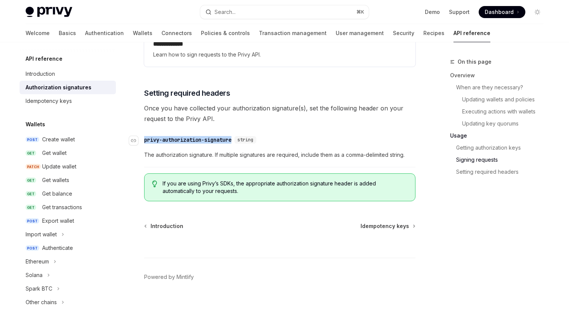
copy div "privy-authorization-signature"
drag, startPoint x: 144, startPoint y: 140, endPoint x: 235, endPoint y: 140, distance: 90.7
click at [231, 140] on div "privy-authorization-signature" at bounding box center [187, 140] width 87 height 8
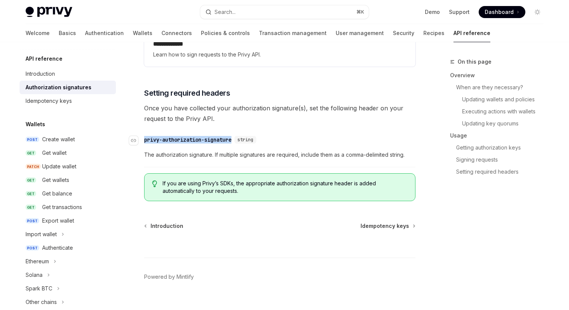
type textarea "*"
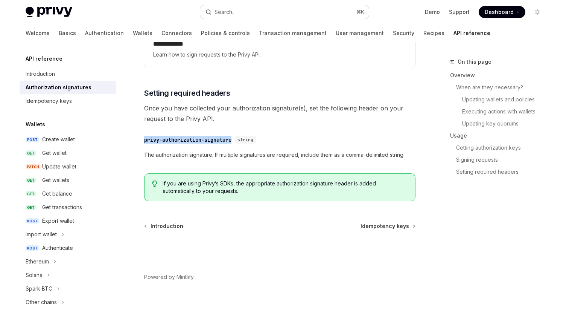
click at [245, 16] on button "Search... ⌘ K" at bounding box center [284, 12] width 169 height 14
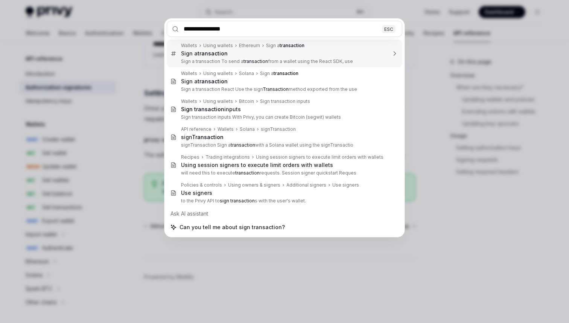
click at [226, 29] on input "**********" at bounding box center [285, 29] width 236 height 16
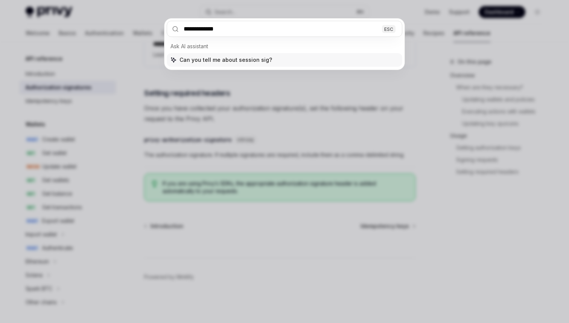
type input "**********"
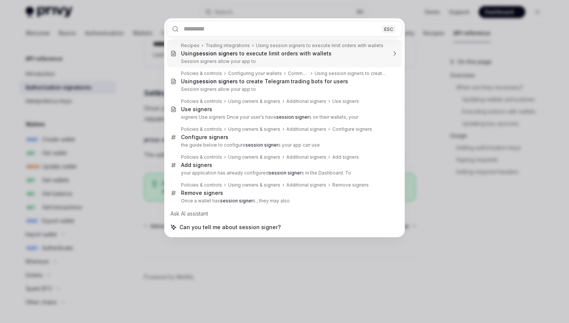
scroll to position [42, 0]
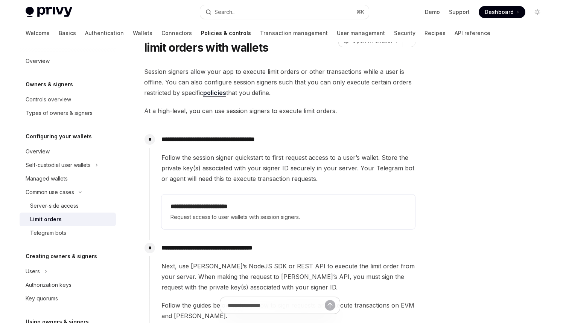
click at [218, 93] on link "policies" at bounding box center [214, 93] width 23 height 8
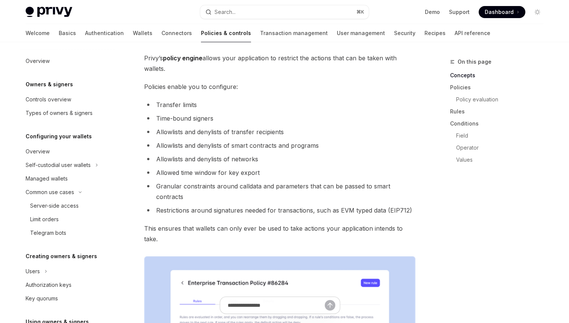
scroll to position [248, 0]
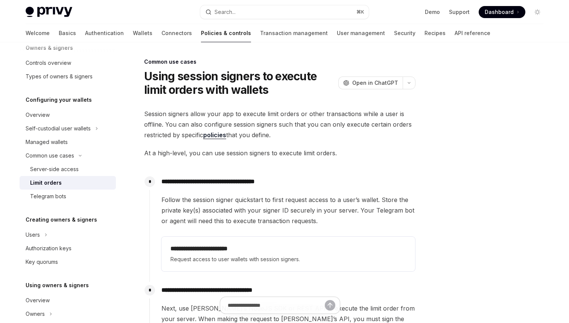
click at [213, 135] on link "policies" at bounding box center [214, 135] width 23 height 8
type textarea "*"
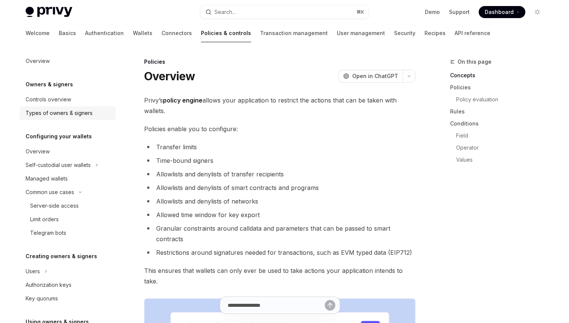
click at [70, 113] on div "Types of owners & signers" at bounding box center [59, 112] width 67 height 9
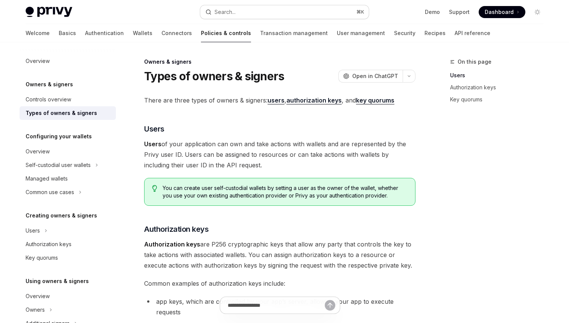
click at [274, 14] on button "Search... ⌘ K" at bounding box center [284, 12] width 169 height 14
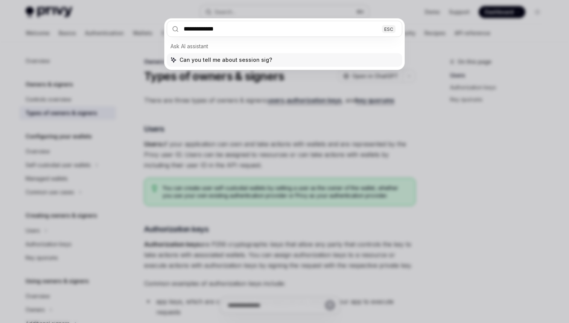
type input "**********"
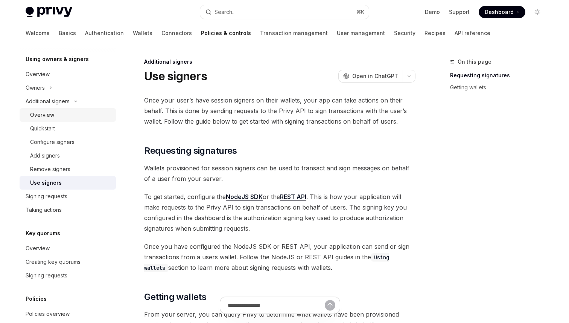
click at [44, 117] on div "Overview" at bounding box center [42, 114] width 24 height 9
type textarea "*"
